Goal: Task Accomplishment & Management: Manage account settings

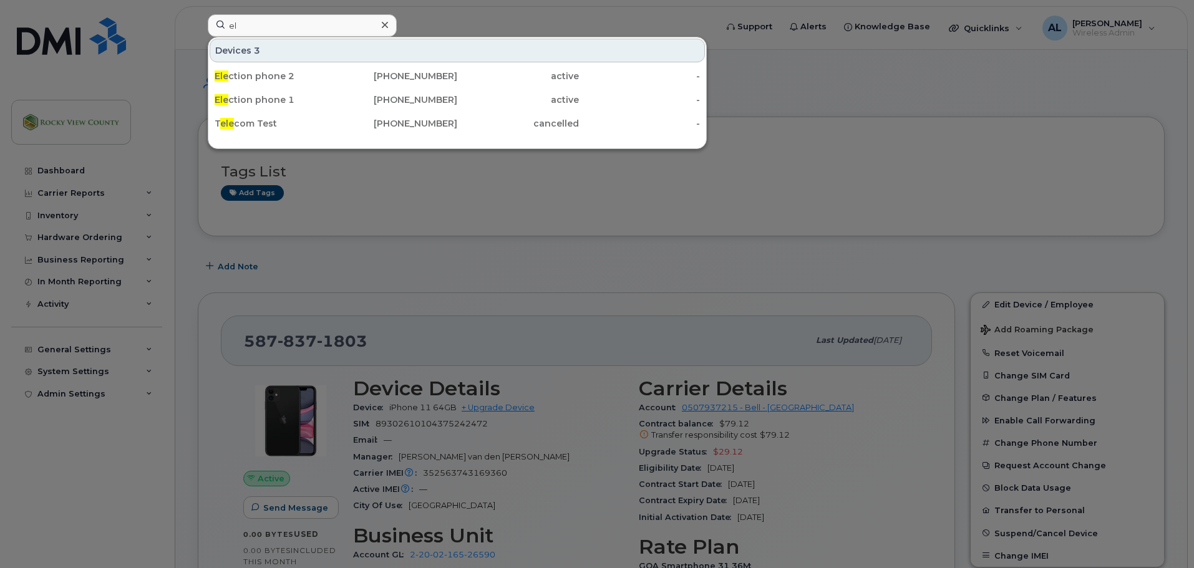
type input "e"
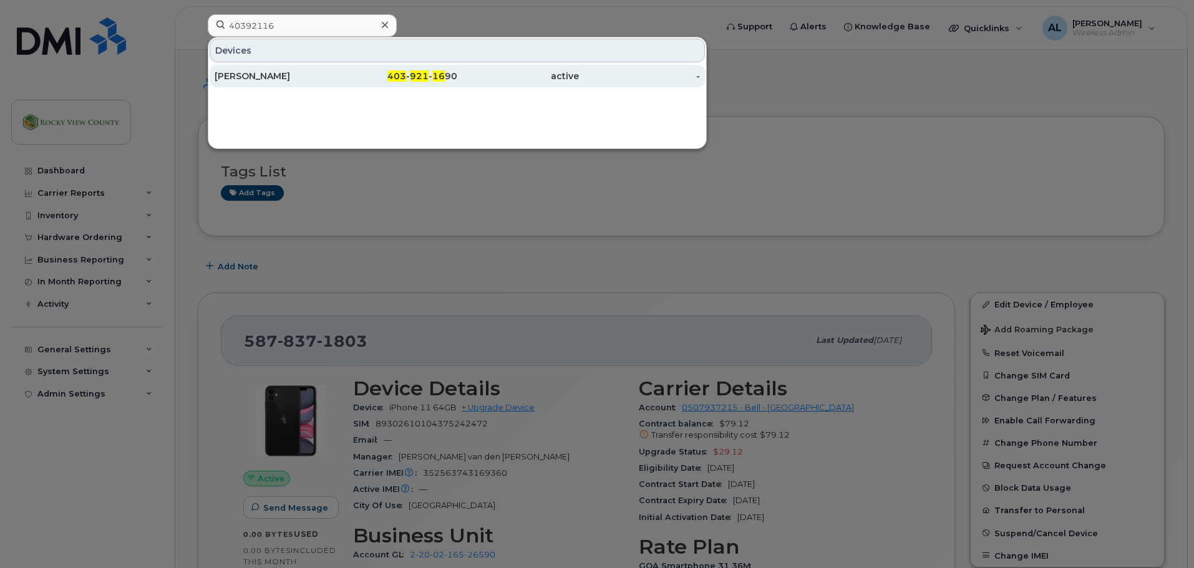
type input "40392116"
drag, startPoint x: 336, startPoint y: 72, endPoint x: 341, endPoint y: 80, distance: 10.1
click at [336, 72] on div "403 - 921 - 16 90" at bounding box center [397, 76] width 122 height 12
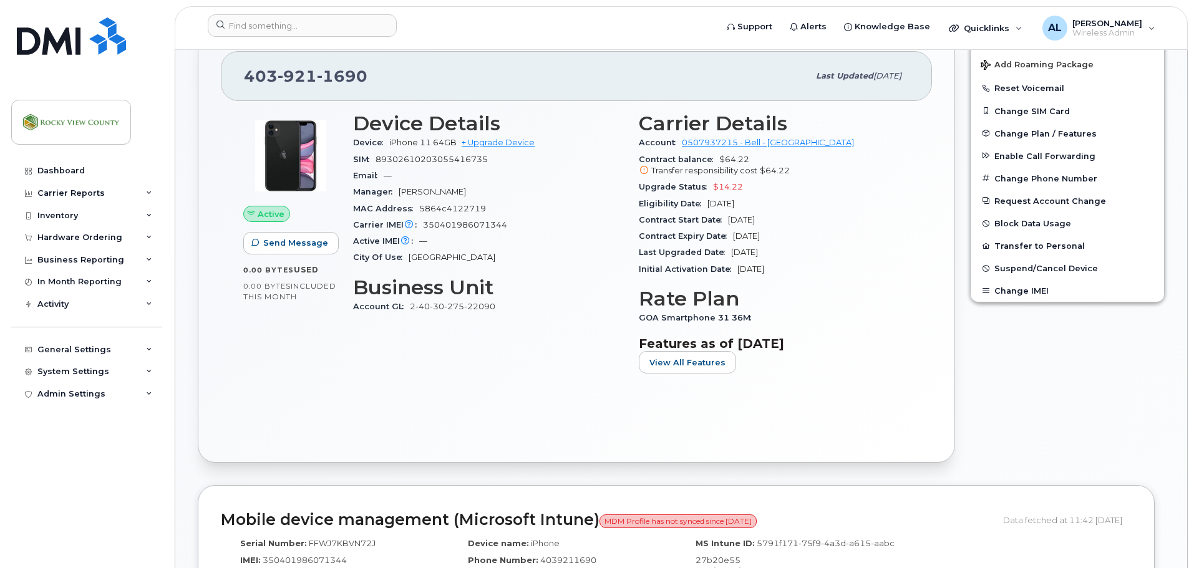
scroll to position [312, 0]
drag, startPoint x: 497, startPoint y: 308, endPoint x: 409, endPoint y: 306, distance: 88.0
click at [409, 306] on div "Account GL 2-40-30-275-22090" at bounding box center [488, 307] width 271 height 16
copy link "2-40-30-275-22090"
click at [428, 85] on div "403 921 1690" at bounding box center [526, 77] width 565 height 26
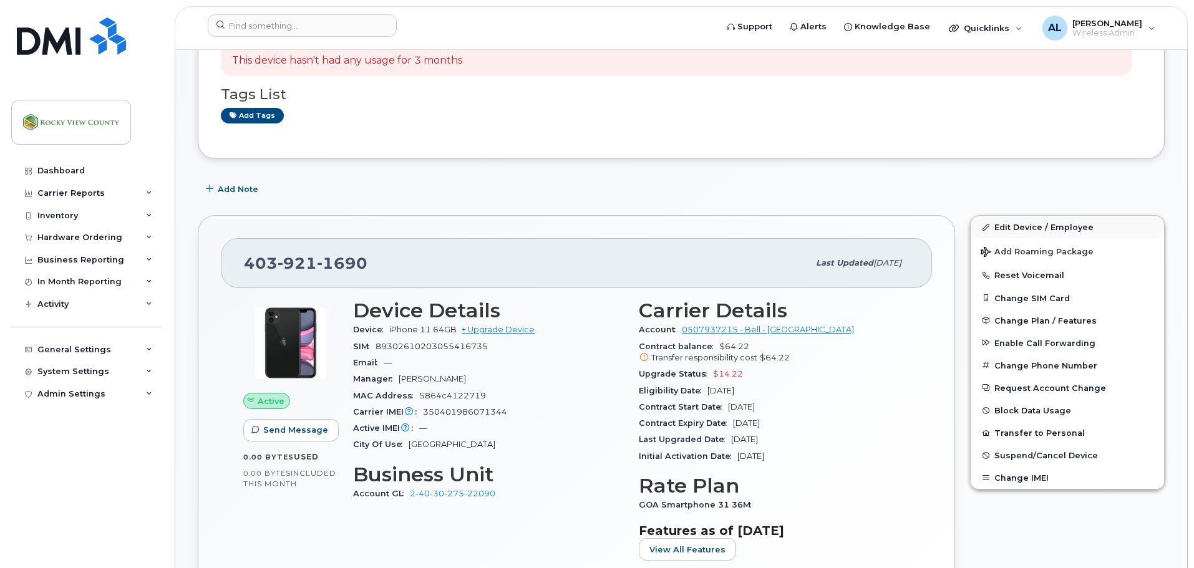
scroll to position [125, 0]
click at [1017, 230] on link "Edit Device / Employee" at bounding box center [1067, 227] width 193 height 22
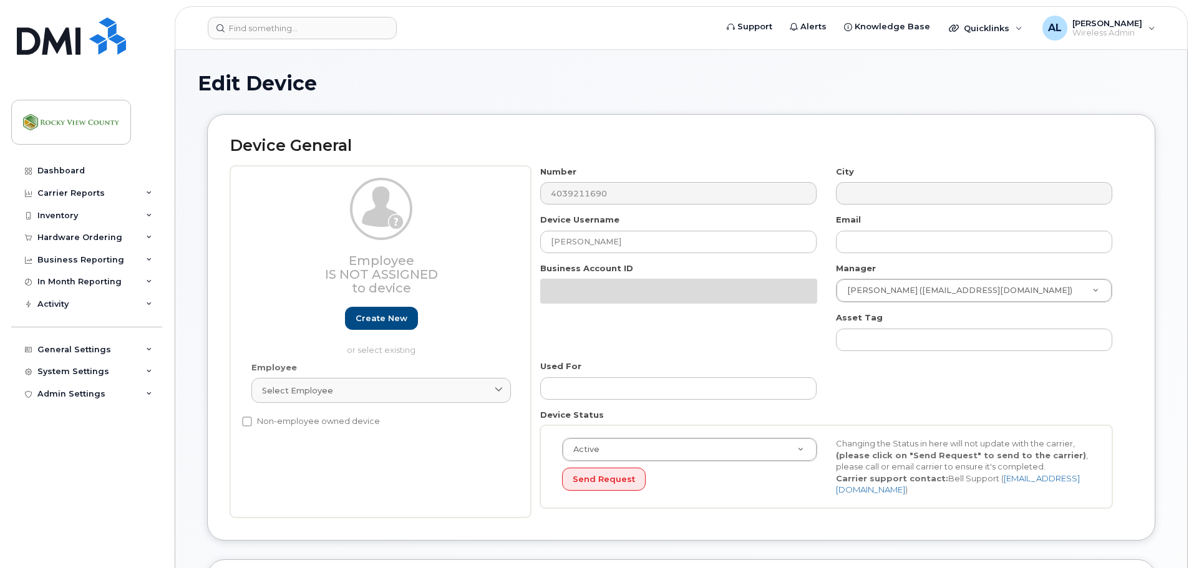
select select "29629300"
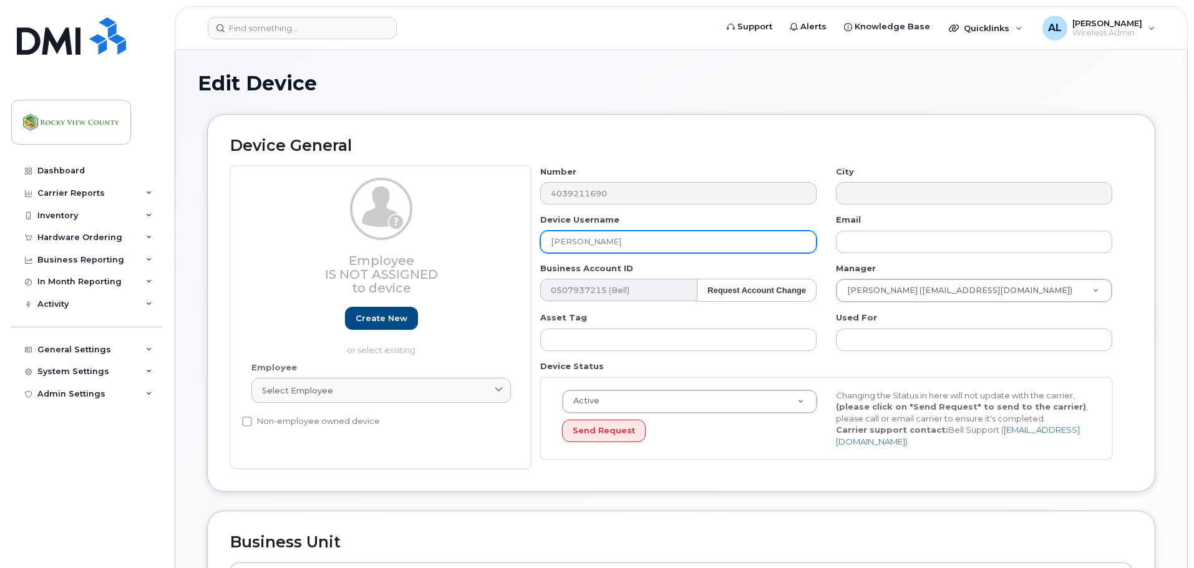
drag, startPoint x: 620, startPoint y: 245, endPoint x: 305, endPoint y: 240, distance: 315.0
click at [305, 240] on div "Employee Is not assigned to device Create new or select existing Employee Selec…" at bounding box center [681, 318] width 902 height 304
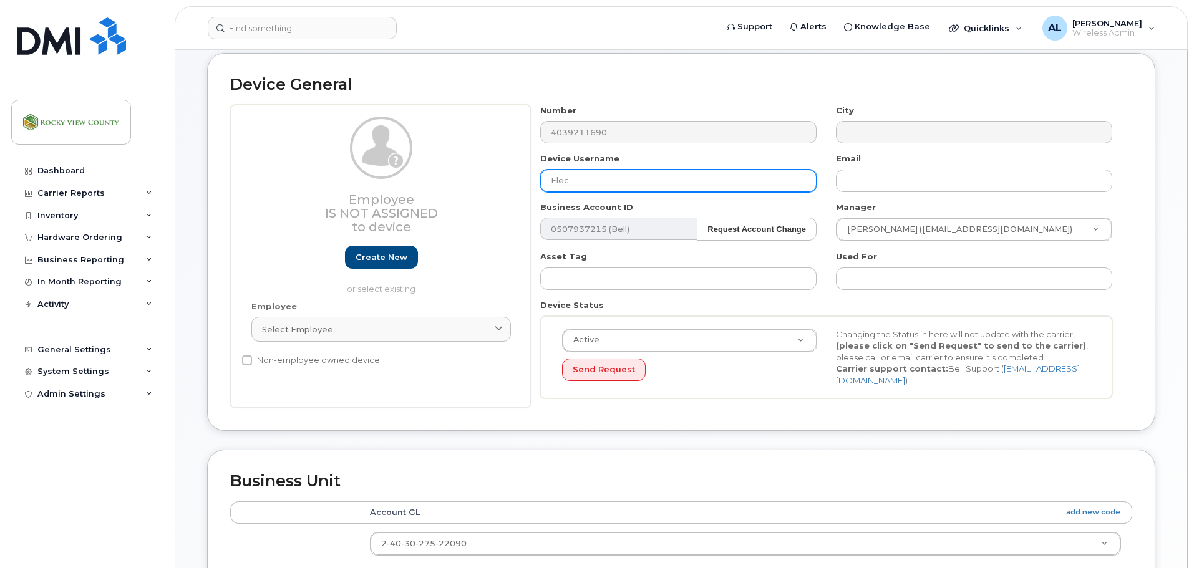
scroll to position [62, 0]
type input "Election phone 3"
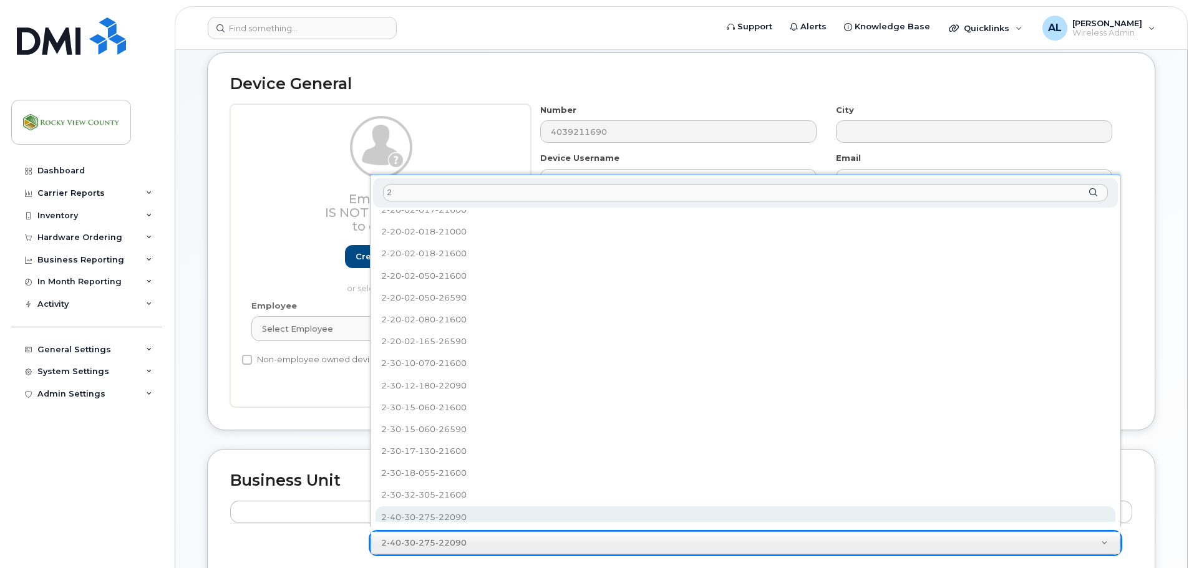
scroll to position [0, 0]
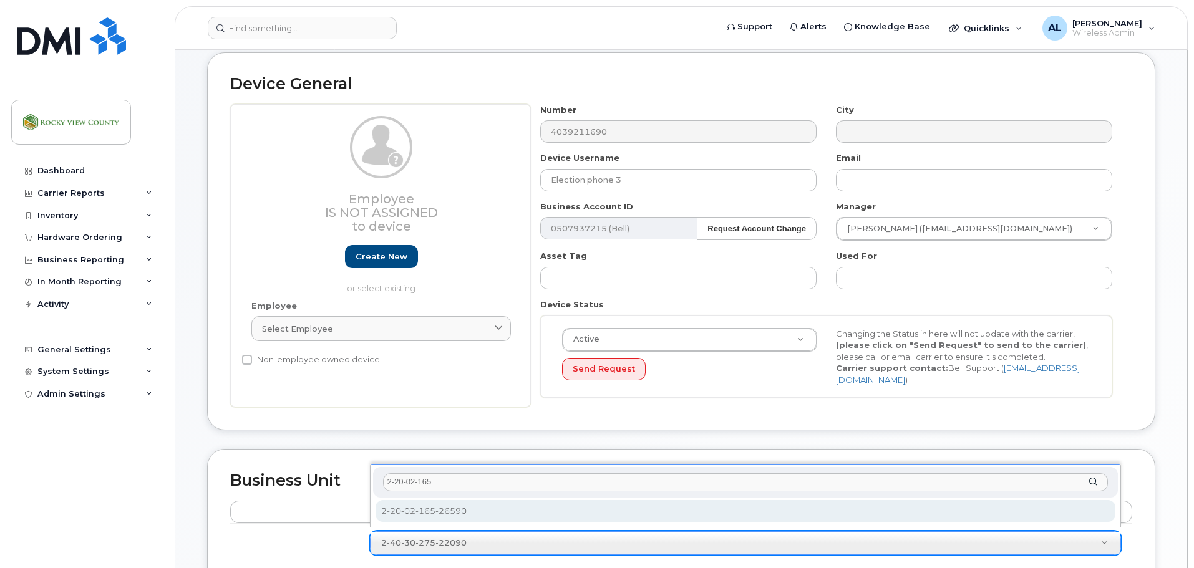
type input "2-20-02-165"
select select "36049255"
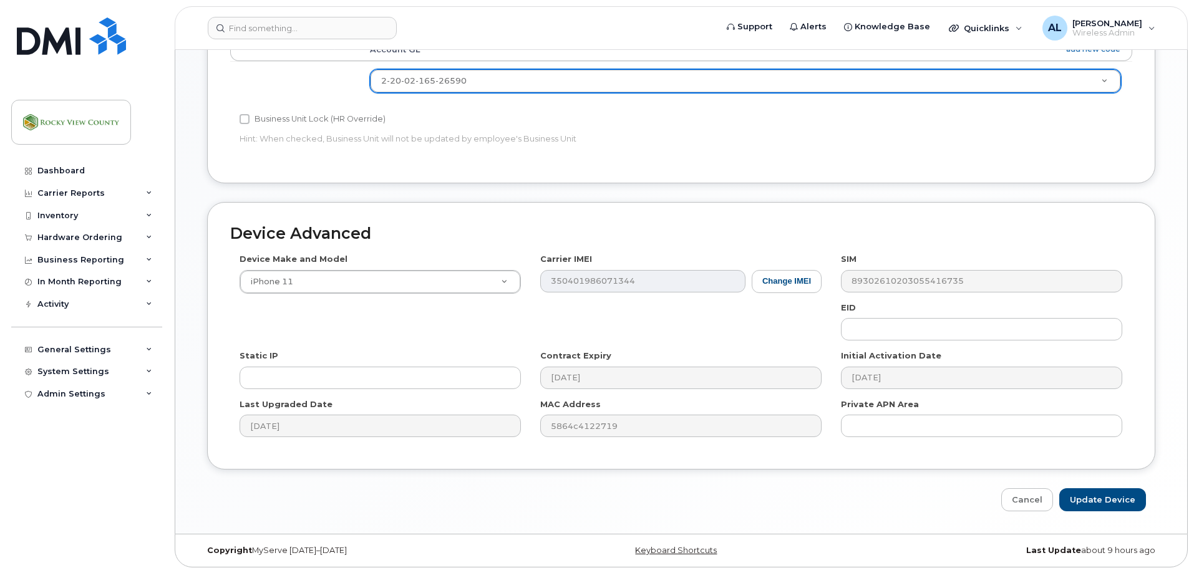
scroll to position [525, 0]
click at [1095, 495] on input "Update Device" at bounding box center [1102, 499] width 87 height 23
type input "Saving..."
